Goal: Transaction & Acquisition: Book appointment/travel/reservation

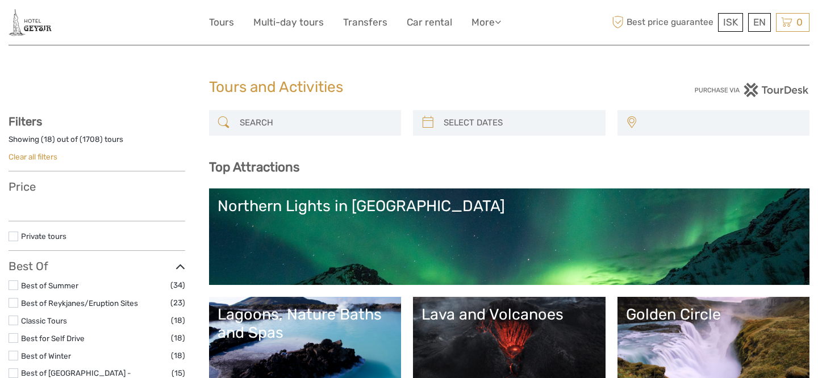
select select
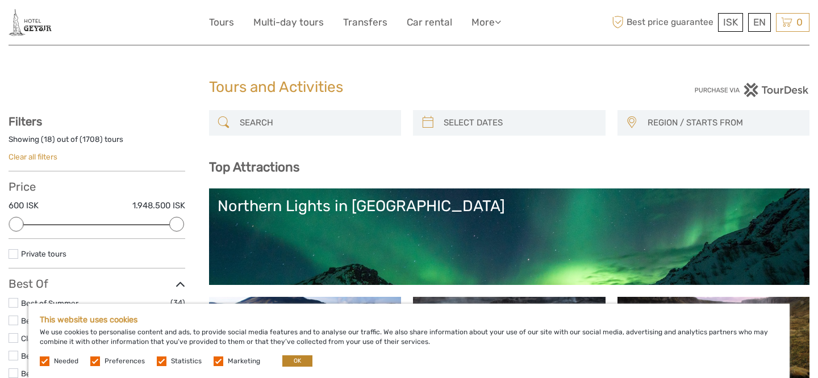
click at [292, 359] on button "OK" at bounding box center [297, 360] width 30 height 11
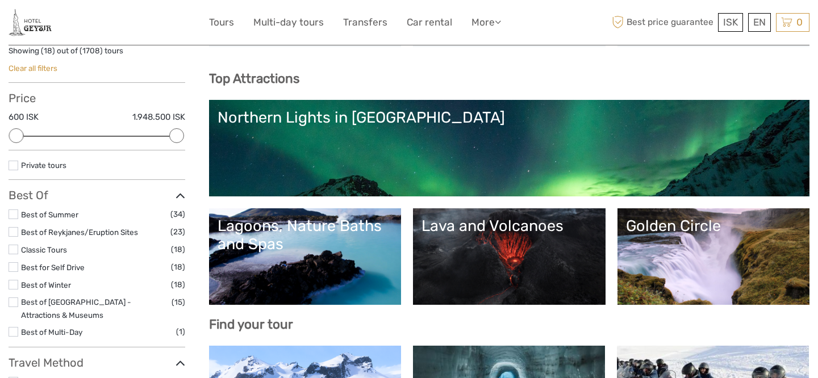
scroll to position [87, 0]
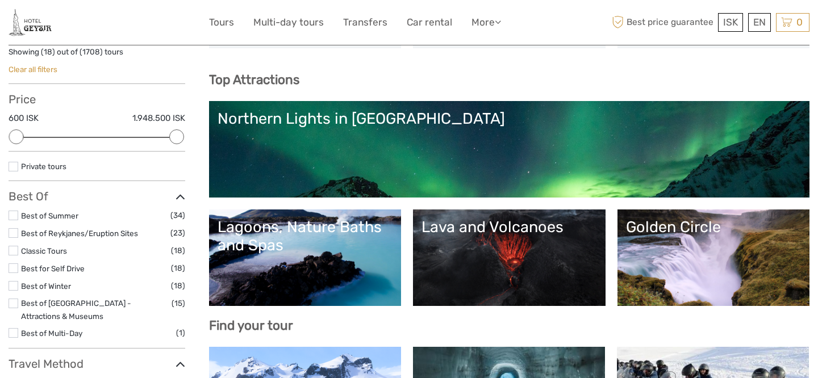
click at [286, 271] on link "Lagoons, Nature Baths and Spas" at bounding box center [304, 257] width 175 height 79
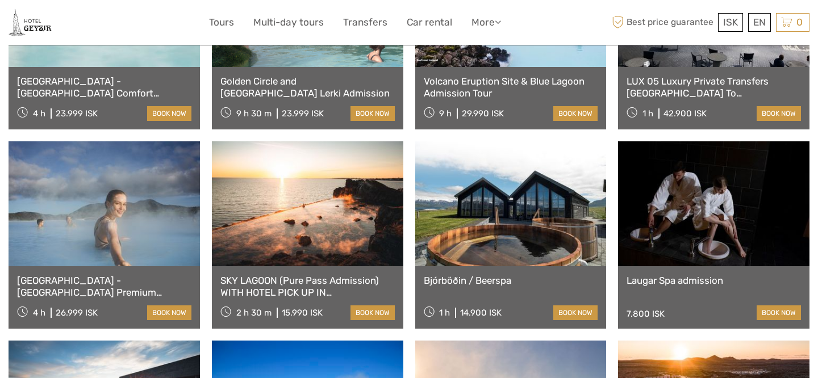
scroll to position [780, 0]
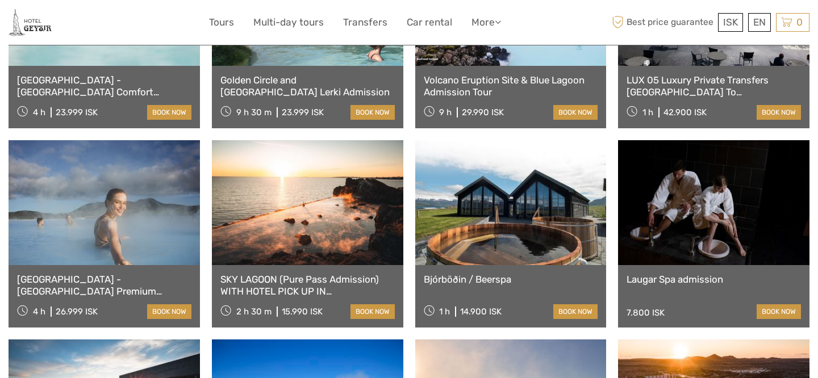
click at [526, 242] on link at bounding box center [510, 202] width 191 height 125
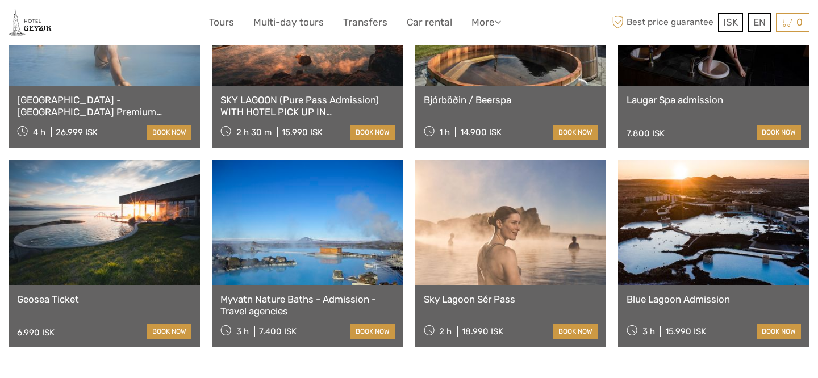
scroll to position [958, 0]
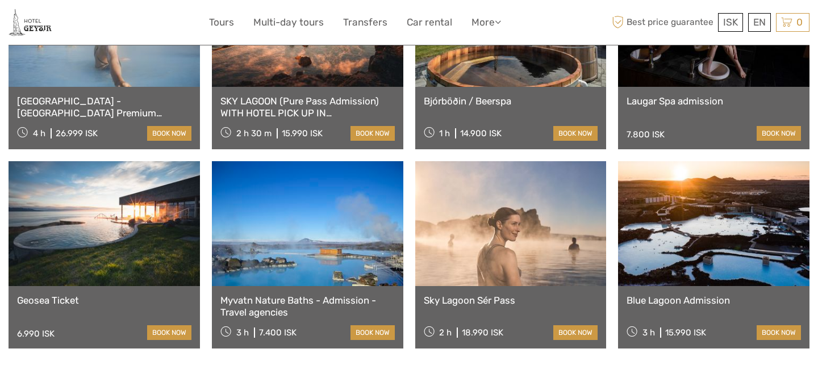
click at [506, 260] on link at bounding box center [510, 223] width 191 height 125
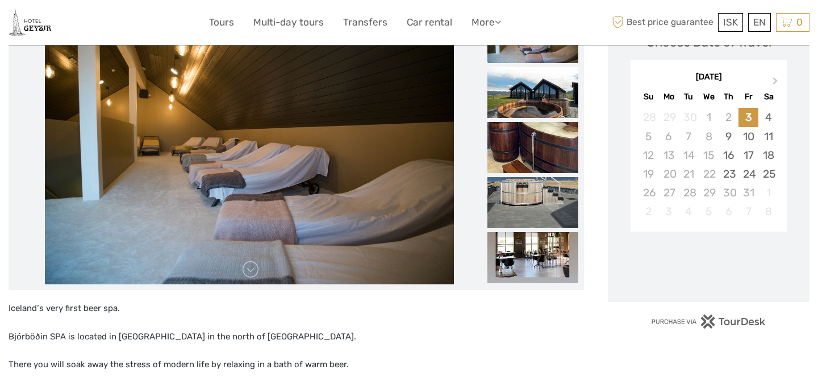
scroll to position [183, 0]
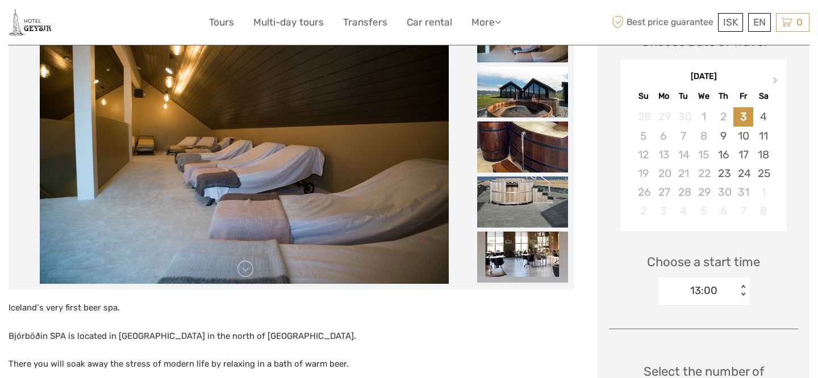
click at [329, 248] on img at bounding box center [244, 147] width 408 height 273
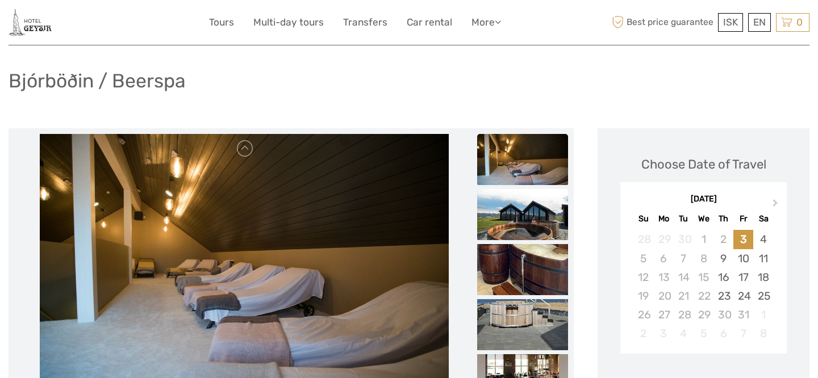
scroll to position [49, 0]
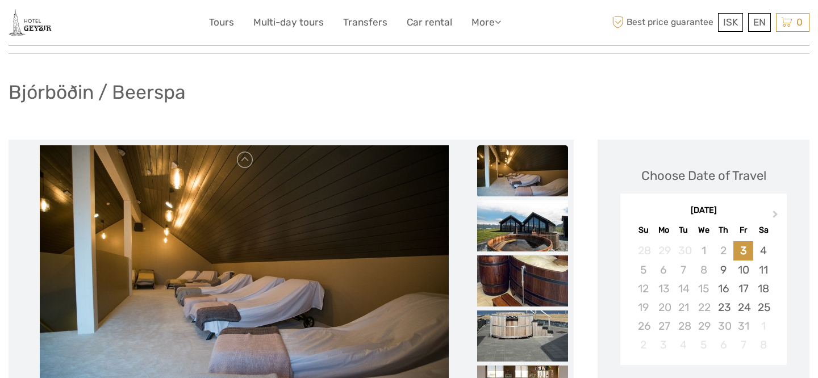
click at [510, 183] on img at bounding box center [522, 170] width 91 height 51
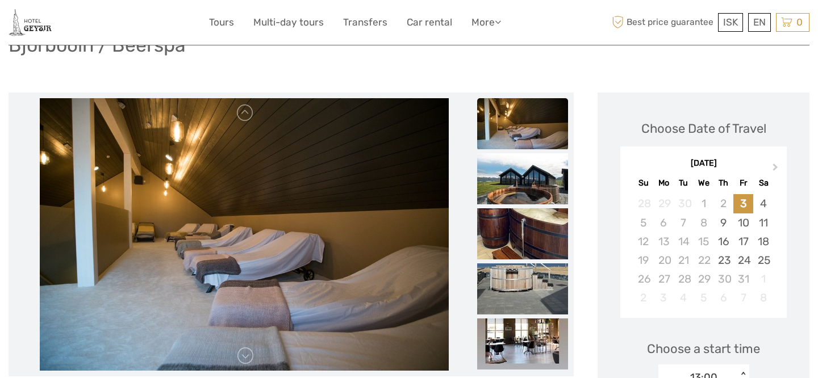
scroll to position [143, 0]
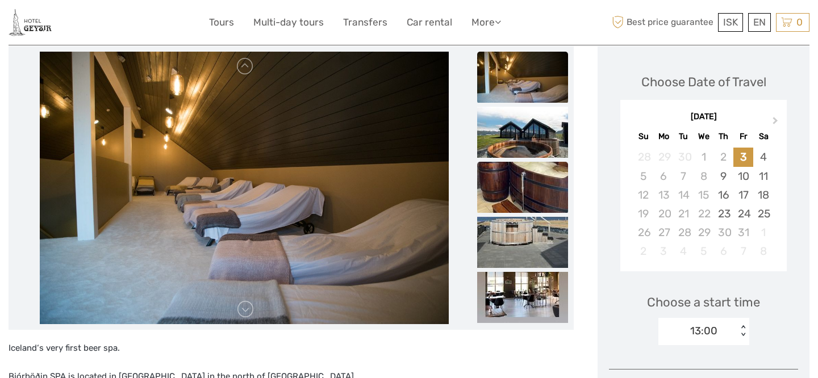
click at [510, 183] on img at bounding box center [522, 187] width 91 height 51
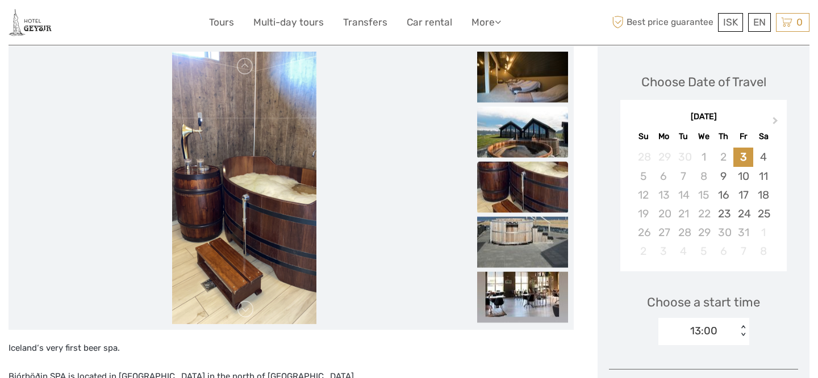
click at [517, 146] on img at bounding box center [522, 132] width 91 height 51
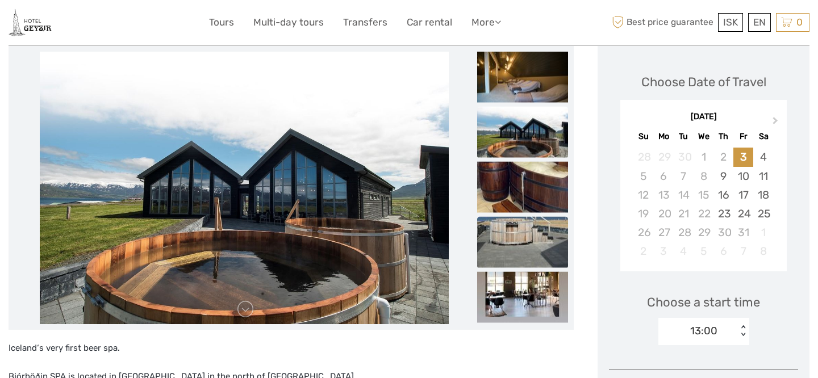
click at [519, 242] on img at bounding box center [522, 242] width 91 height 51
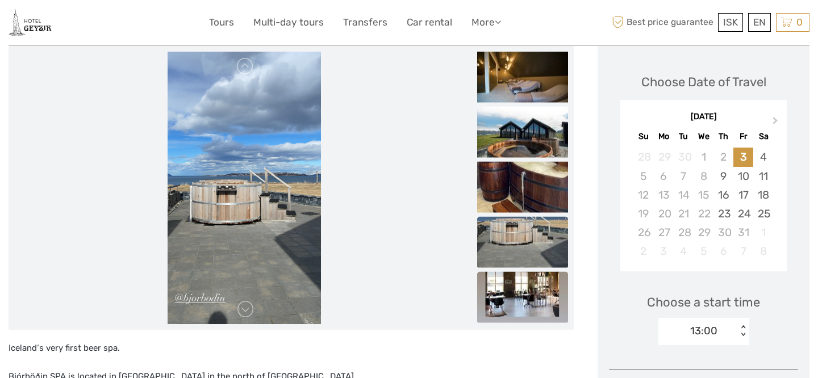
click at [514, 295] on img at bounding box center [522, 297] width 91 height 51
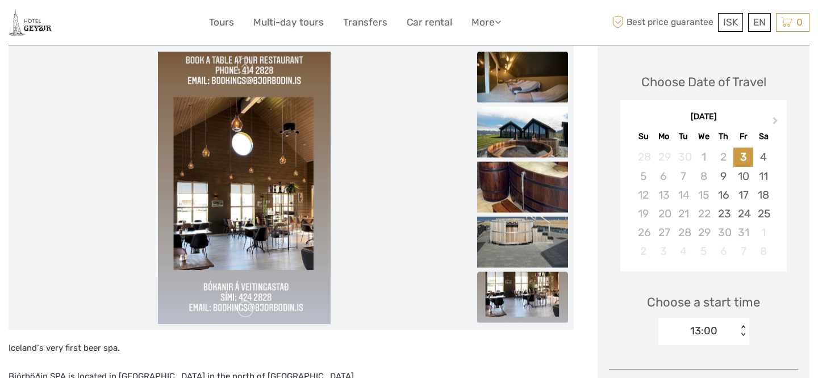
click at [527, 86] on img at bounding box center [522, 77] width 91 height 51
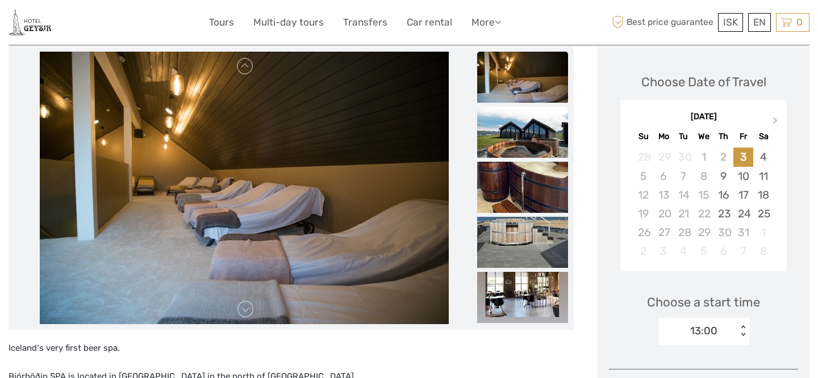
click at [513, 141] on img at bounding box center [522, 132] width 91 height 51
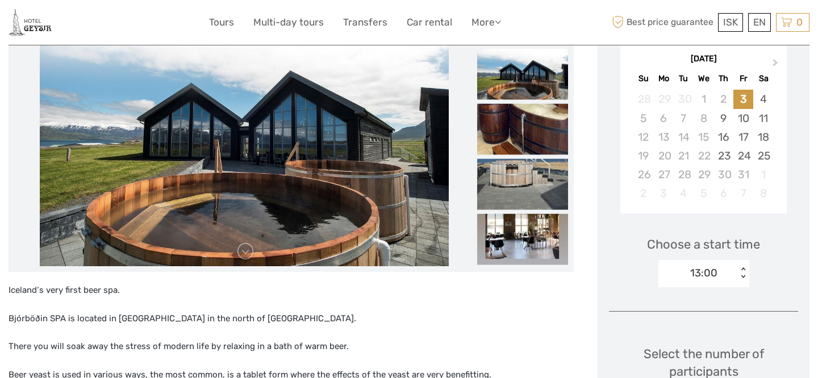
scroll to position [203, 0]
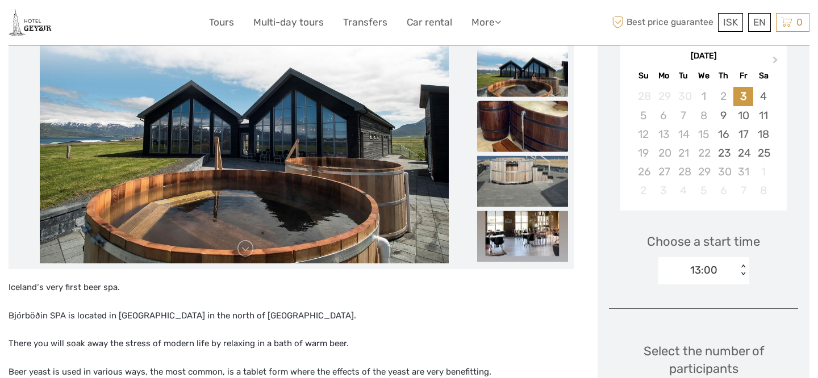
click at [539, 125] on img at bounding box center [522, 126] width 91 height 51
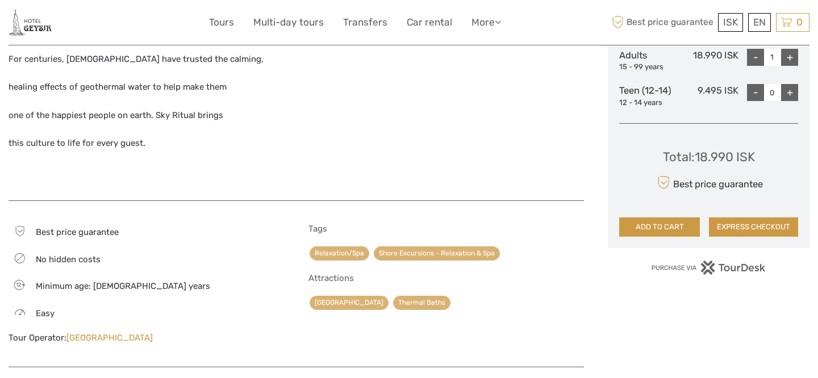
scroll to position [567, 0]
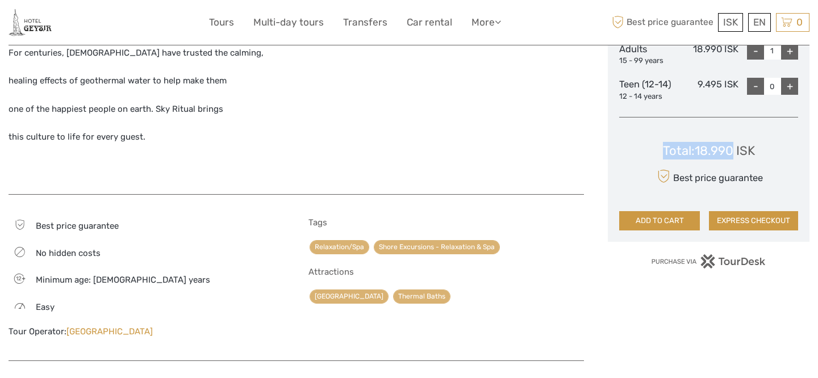
drag, startPoint x: 735, startPoint y: 145, endPoint x: 662, endPoint y: 140, distance: 72.9
click at [663, 142] on div "Total : 18.990 ISK" at bounding box center [709, 151] width 92 height 18
copy div "Total : 18.990"
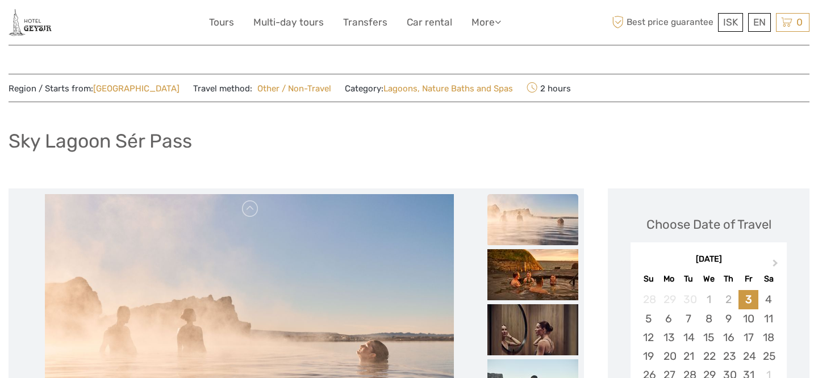
scroll to position [0, 0]
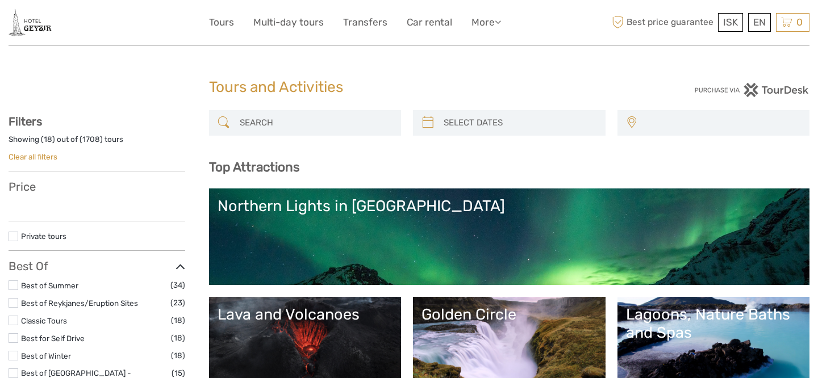
select select
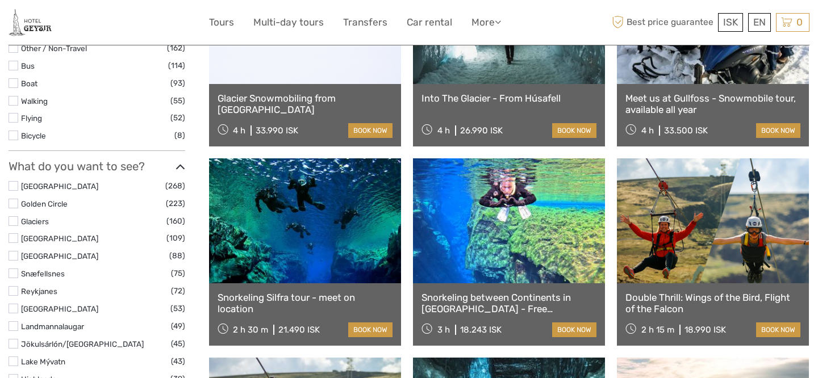
scroll to position [476, 0]
click at [312, 236] on link at bounding box center [305, 220] width 192 height 125
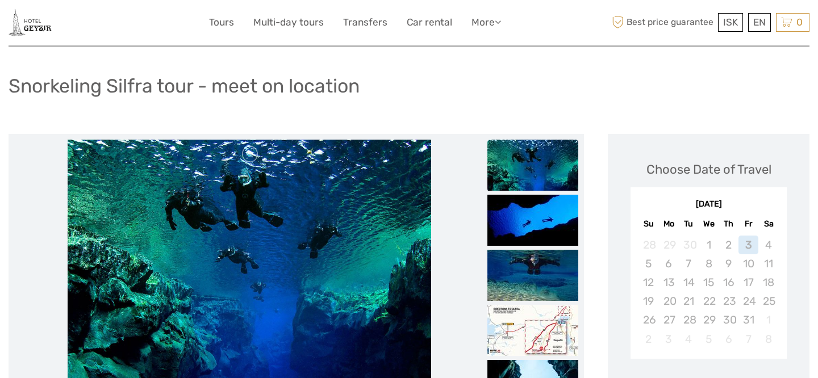
scroll to position [58, 0]
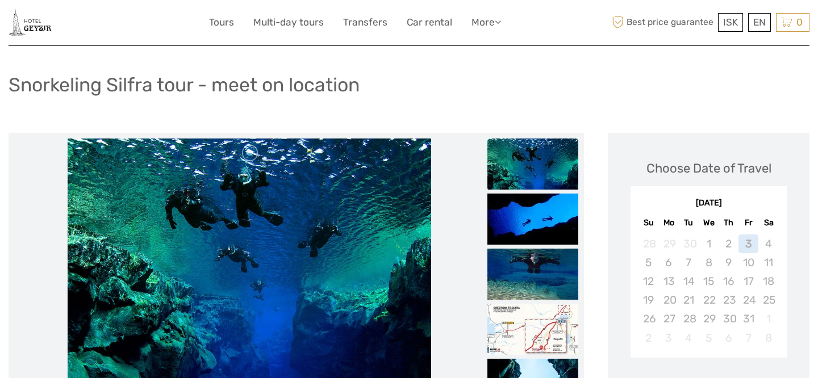
click at [525, 164] on img at bounding box center [532, 164] width 91 height 51
click at [538, 277] on img at bounding box center [532, 274] width 91 height 51
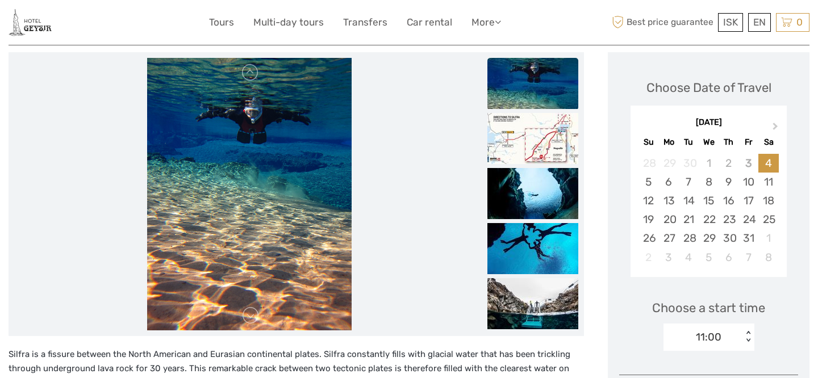
scroll to position [137, 0]
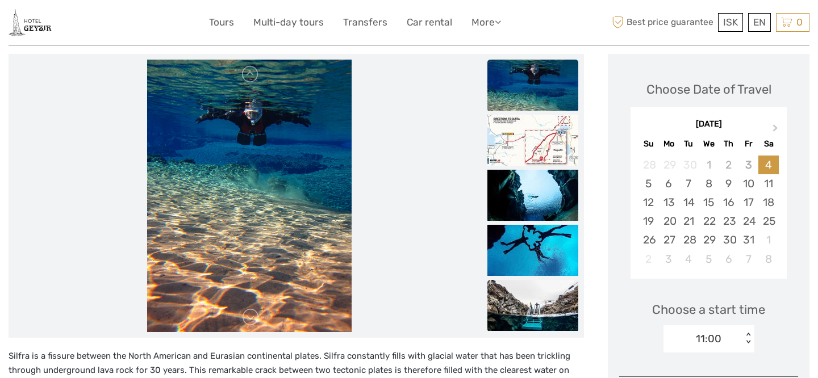
click at [539, 305] on img at bounding box center [532, 305] width 91 height 51
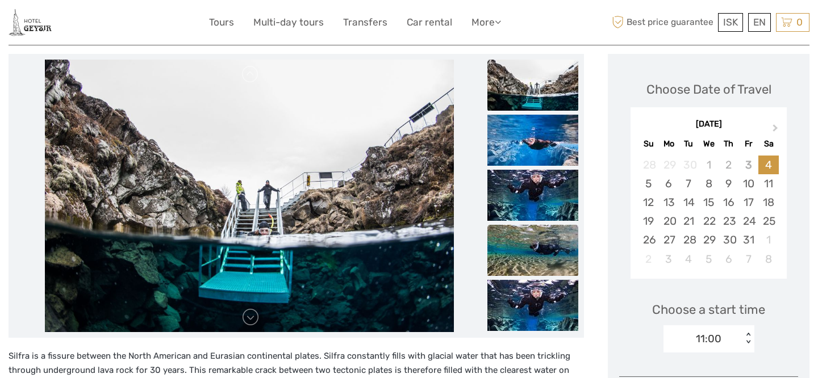
click at [545, 243] on img at bounding box center [532, 250] width 91 height 51
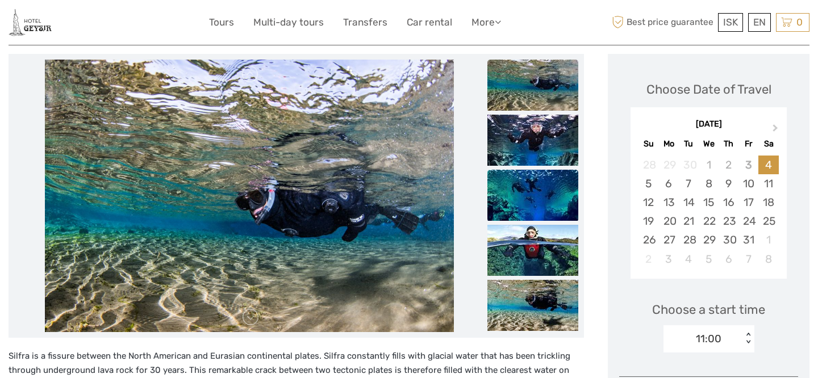
click at [534, 200] on img at bounding box center [532, 195] width 91 height 51
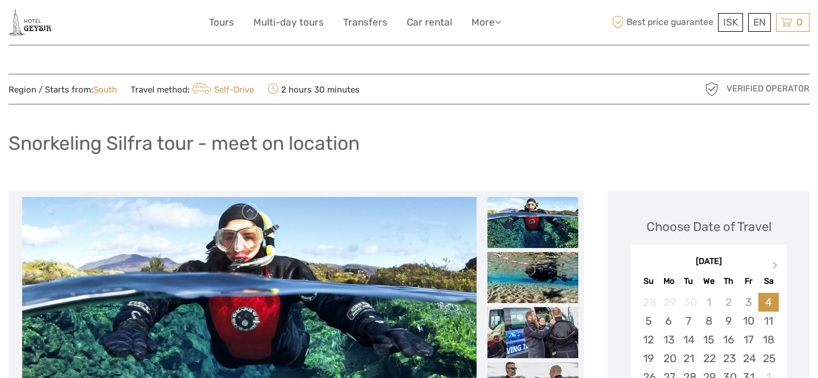
scroll to position [0, 0]
